Goal: Navigation & Orientation: Find specific page/section

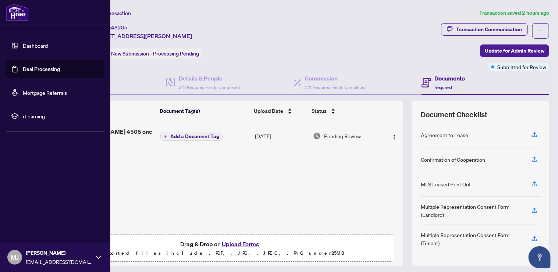
click at [13, 9] on img at bounding box center [17, 13] width 23 height 18
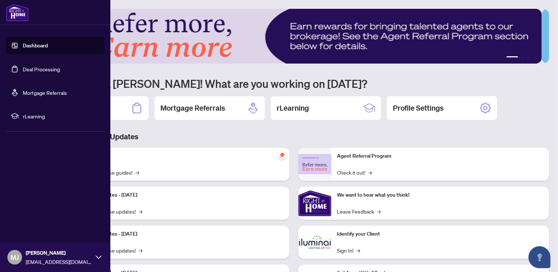
click at [50, 66] on link "Deal Processing" at bounding box center [41, 69] width 37 height 7
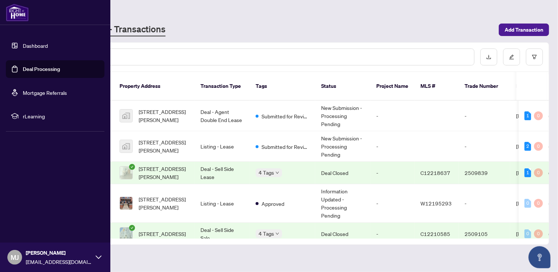
click at [36, 44] on link "Dashboard" at bounding box center [35, 45] width 25 height 7
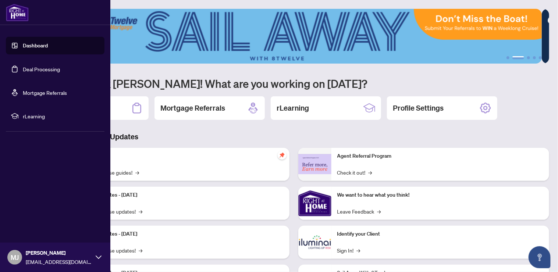
click at [33, 68] on link "Deal Processing" at bounding box center [41, 69] width 37 height 7
